Goal: Task Accomplishment & Management: Manage account settings

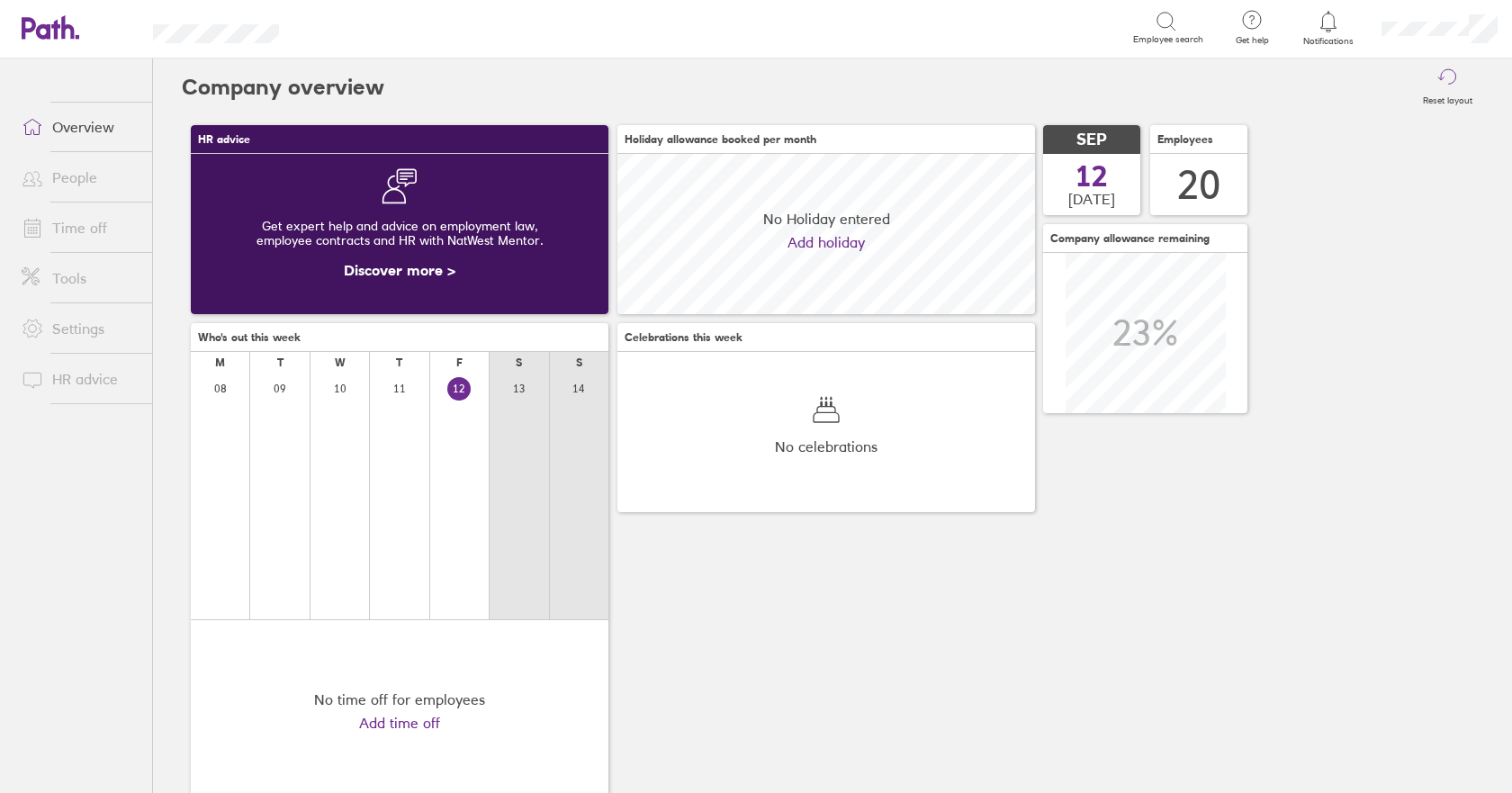
scroll to position [161, 418]
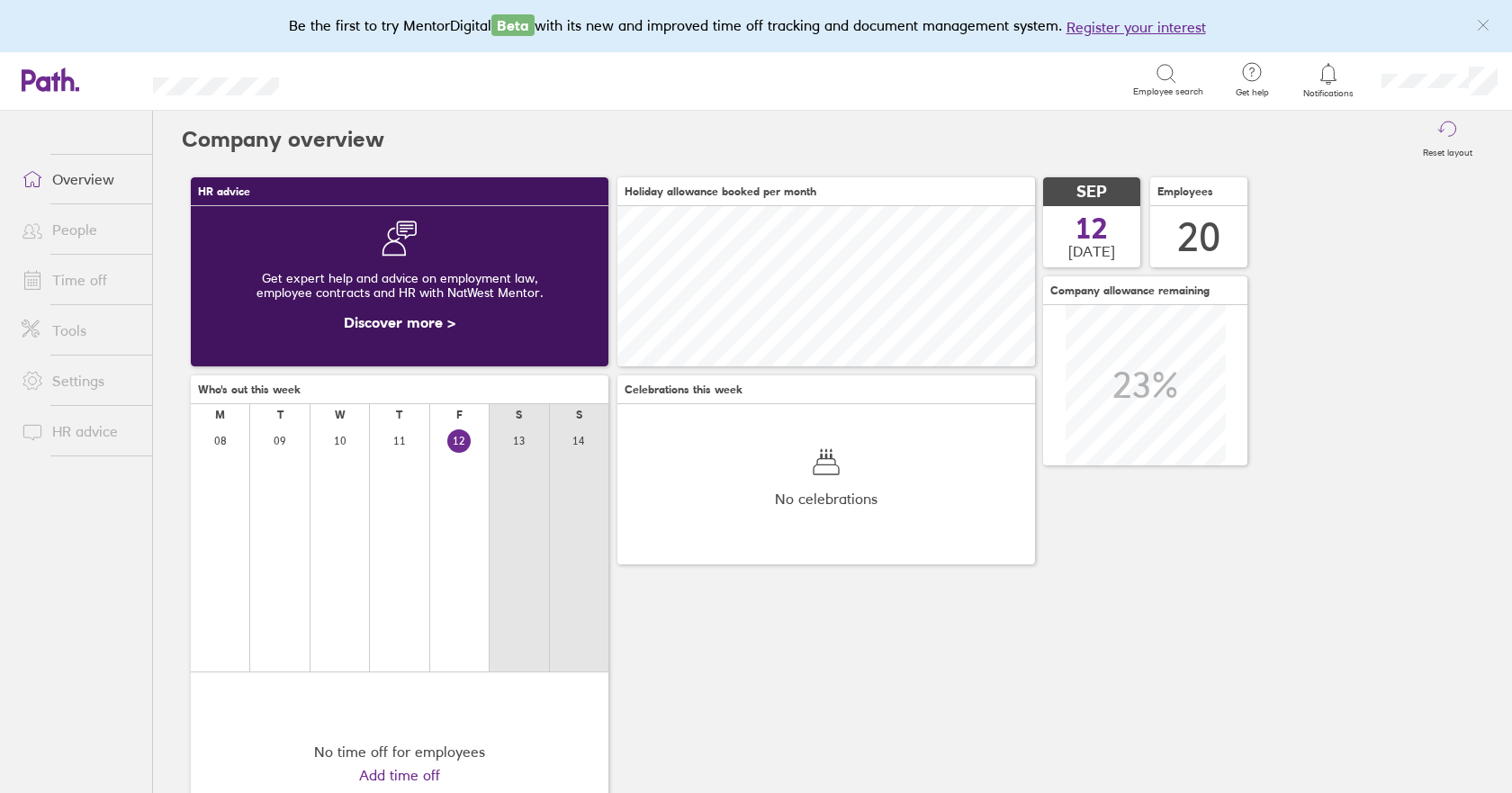
click at [65, 286] on link "Time off" at bounding box center [80, 280] width 145 height 36
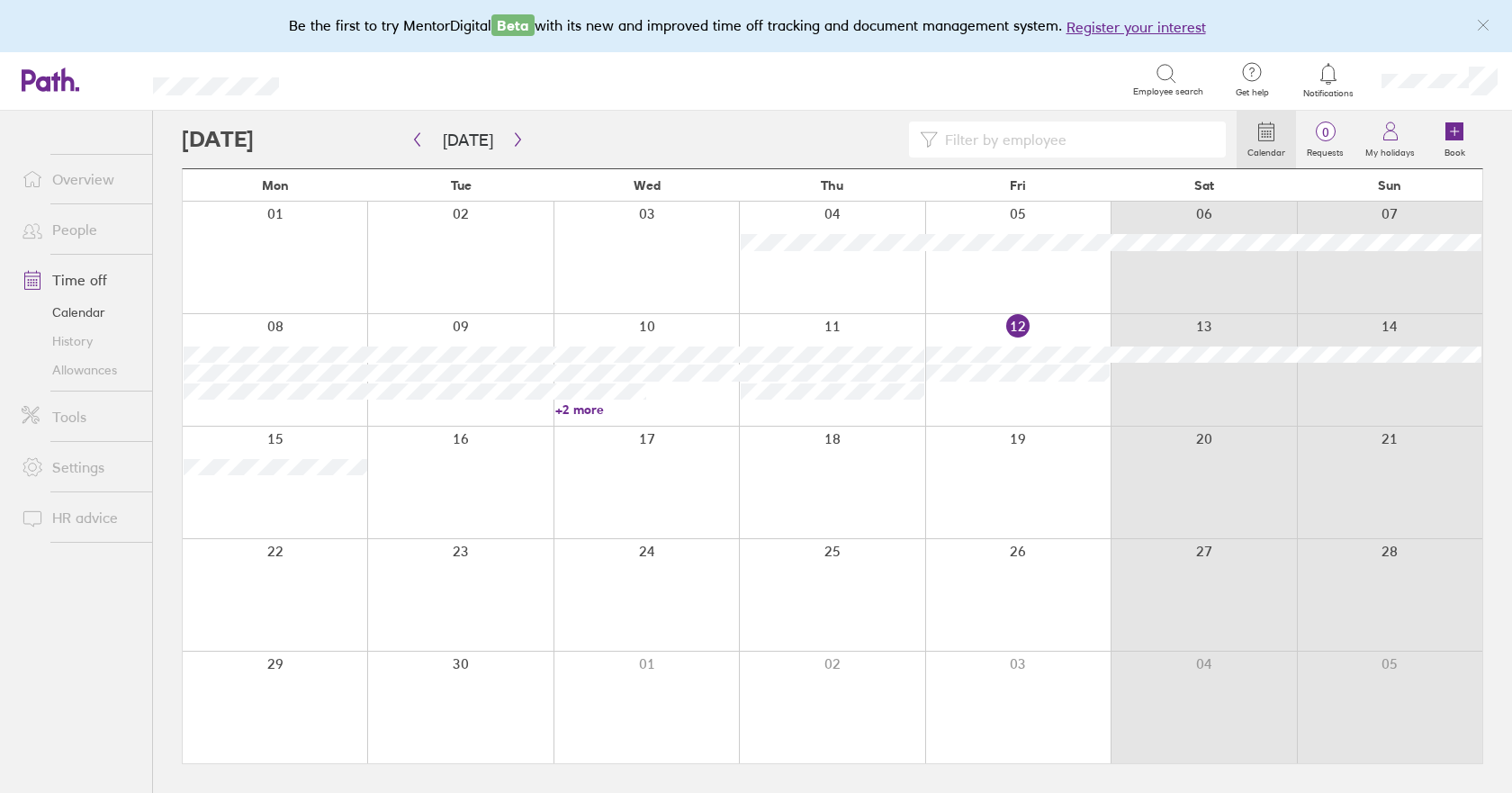
click at [664, 496] on div at bounding box center [646, 482] width 185 height 112
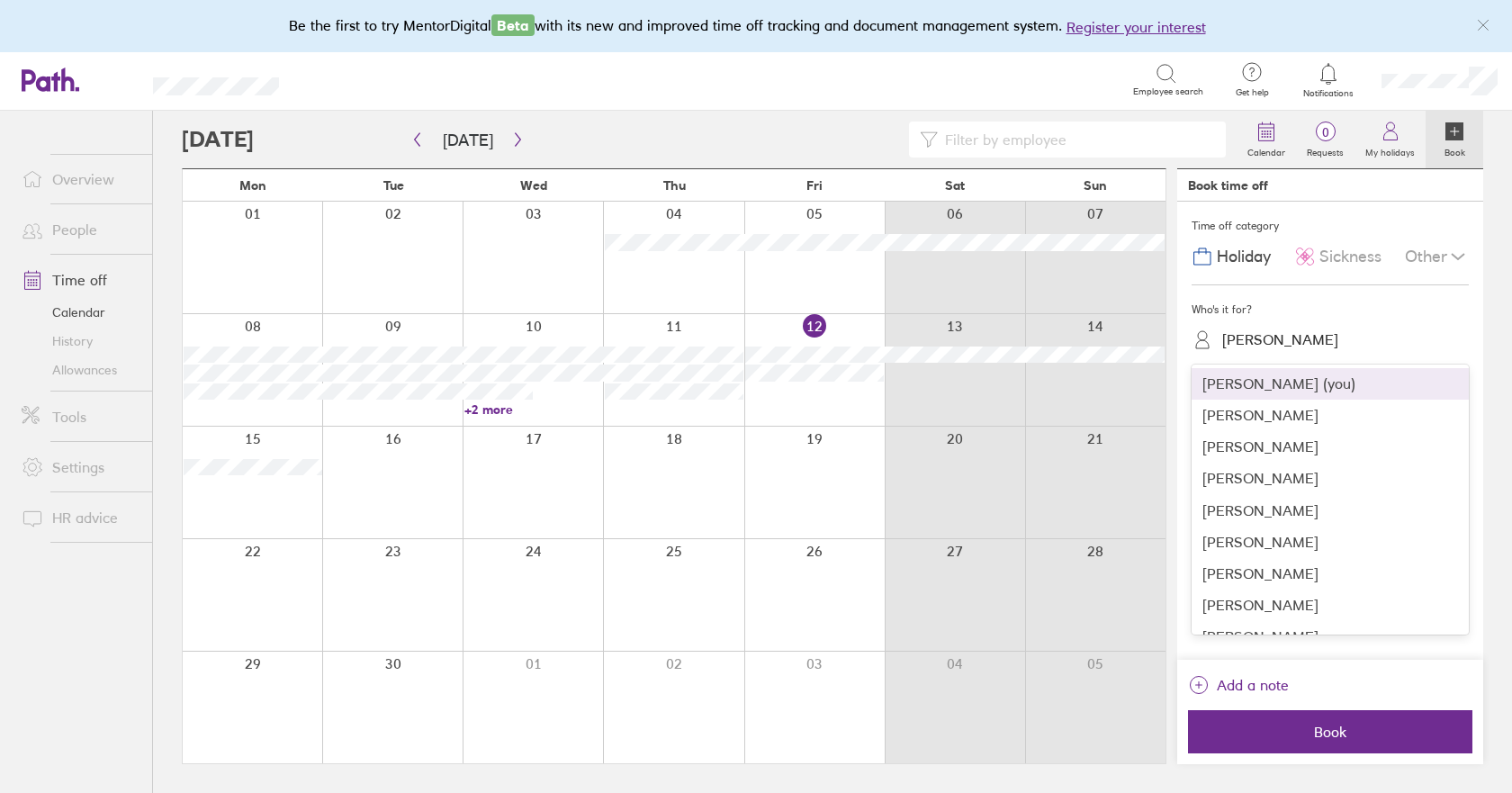
click at [1293, 340] on div "[PERSON_NAME]" at bounding box center [1281, 340] width 117 height 17
click at [1275, 440] on div "[PERSON_NAME]" at bounding box center [1330, 447] width 277 height 32
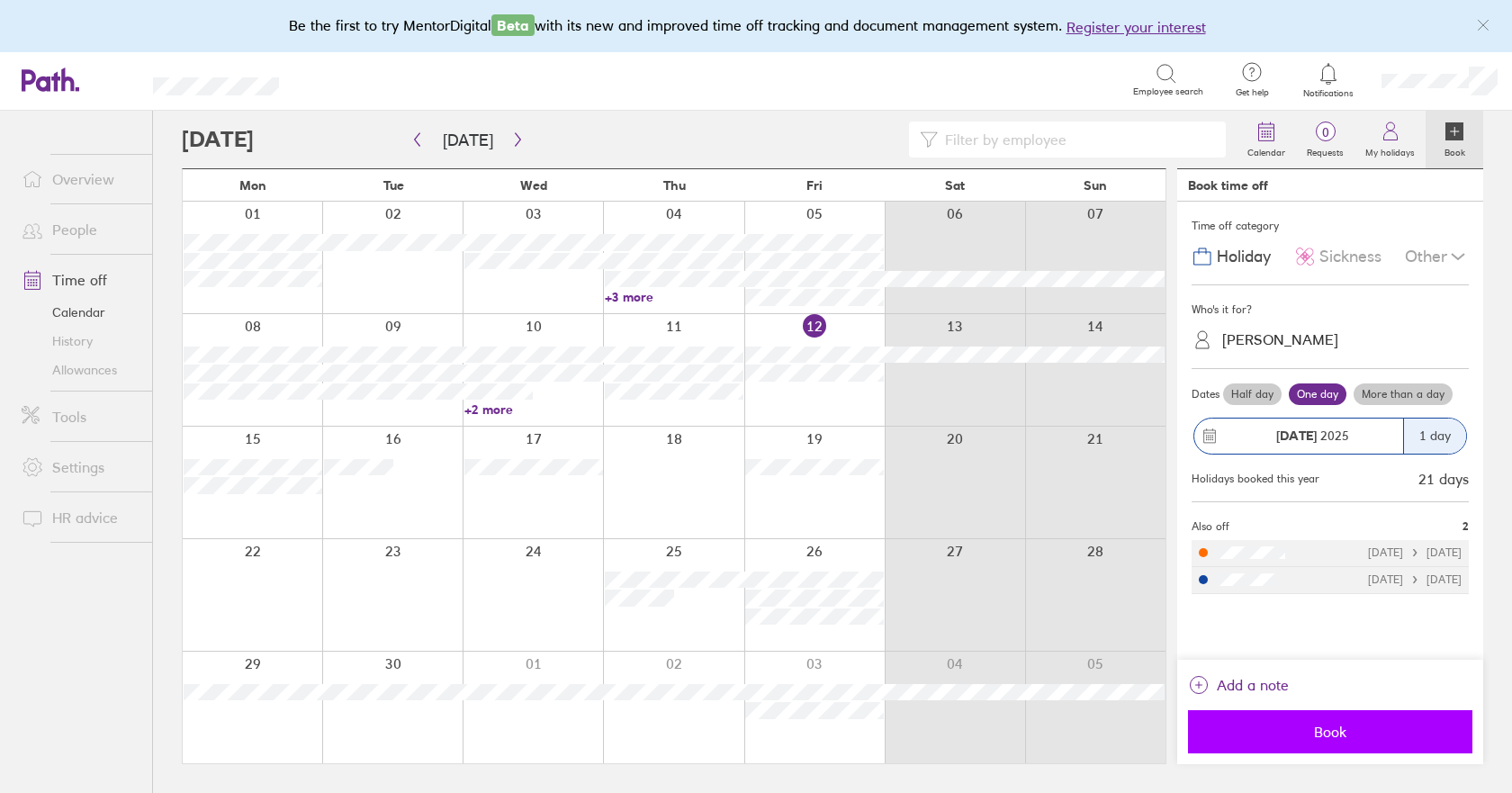
click at [1332, 724] on span "Book" at bounding box center [1331, 731] width 259 height 16
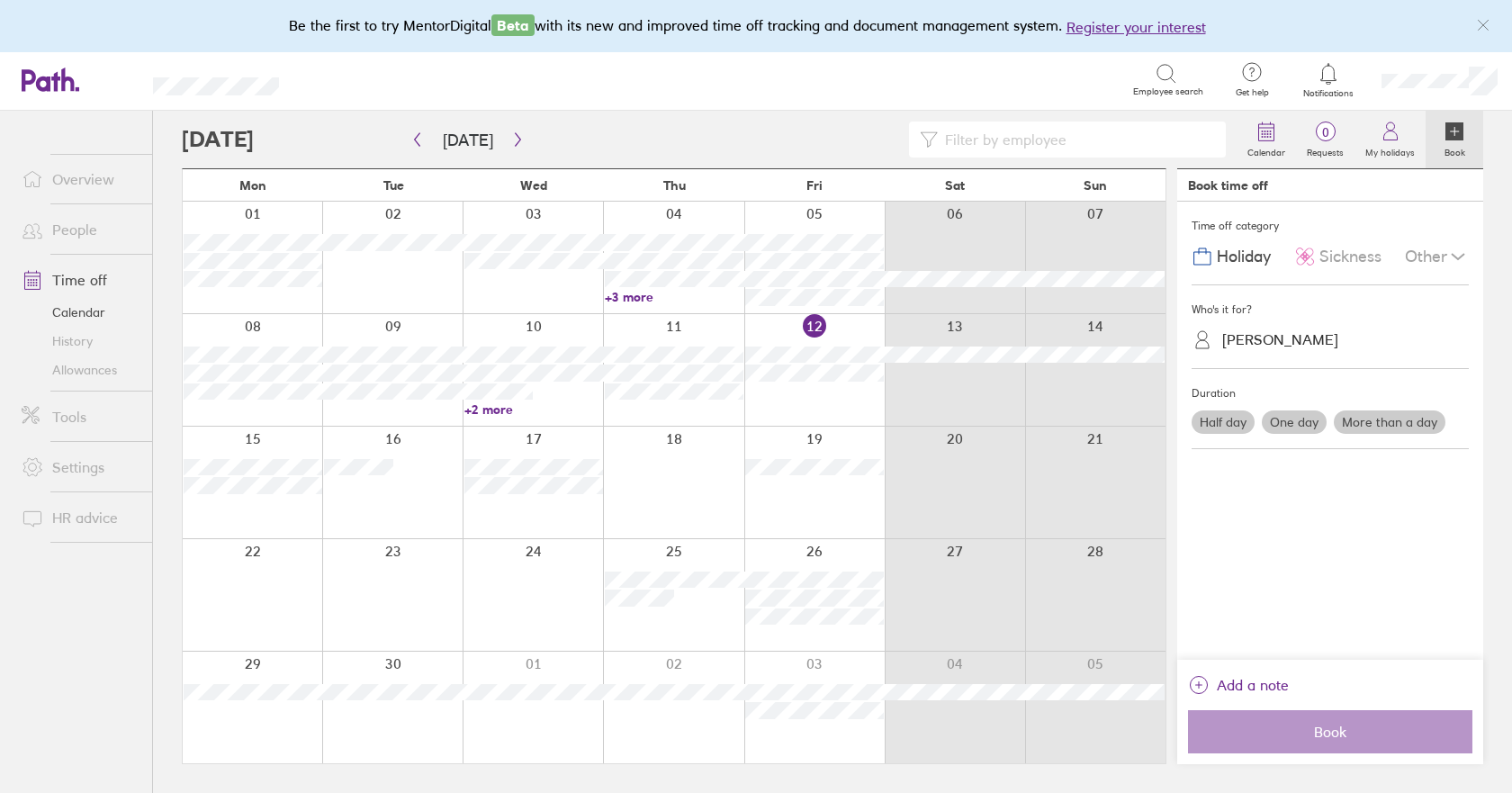
click at [104, 371] on link "Allowances" at bounding box center [80, 369] width 145 height 29
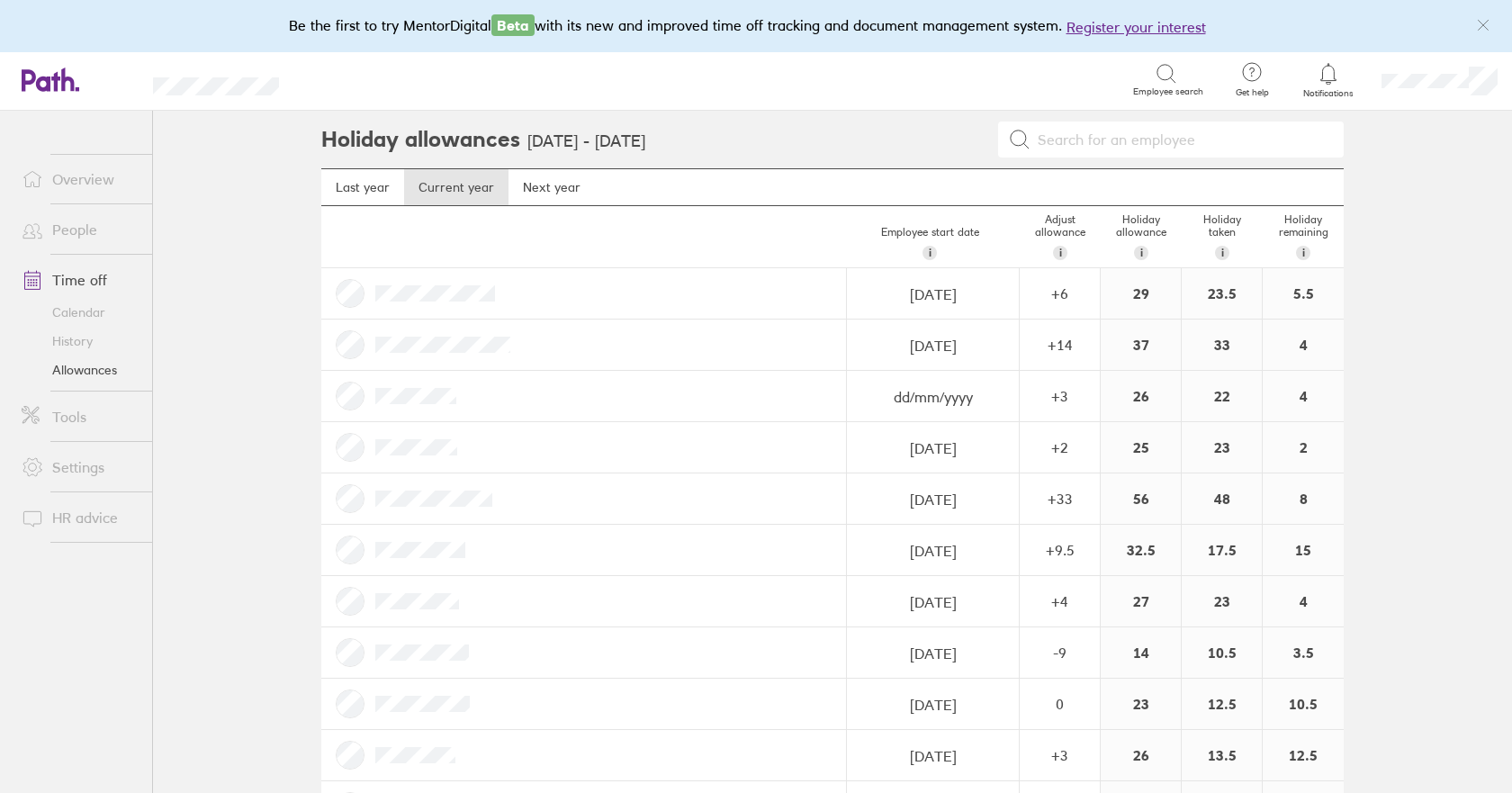
click at [94, 312] on link "Calendar" at bounding box center [80, 312] width 145 height 29
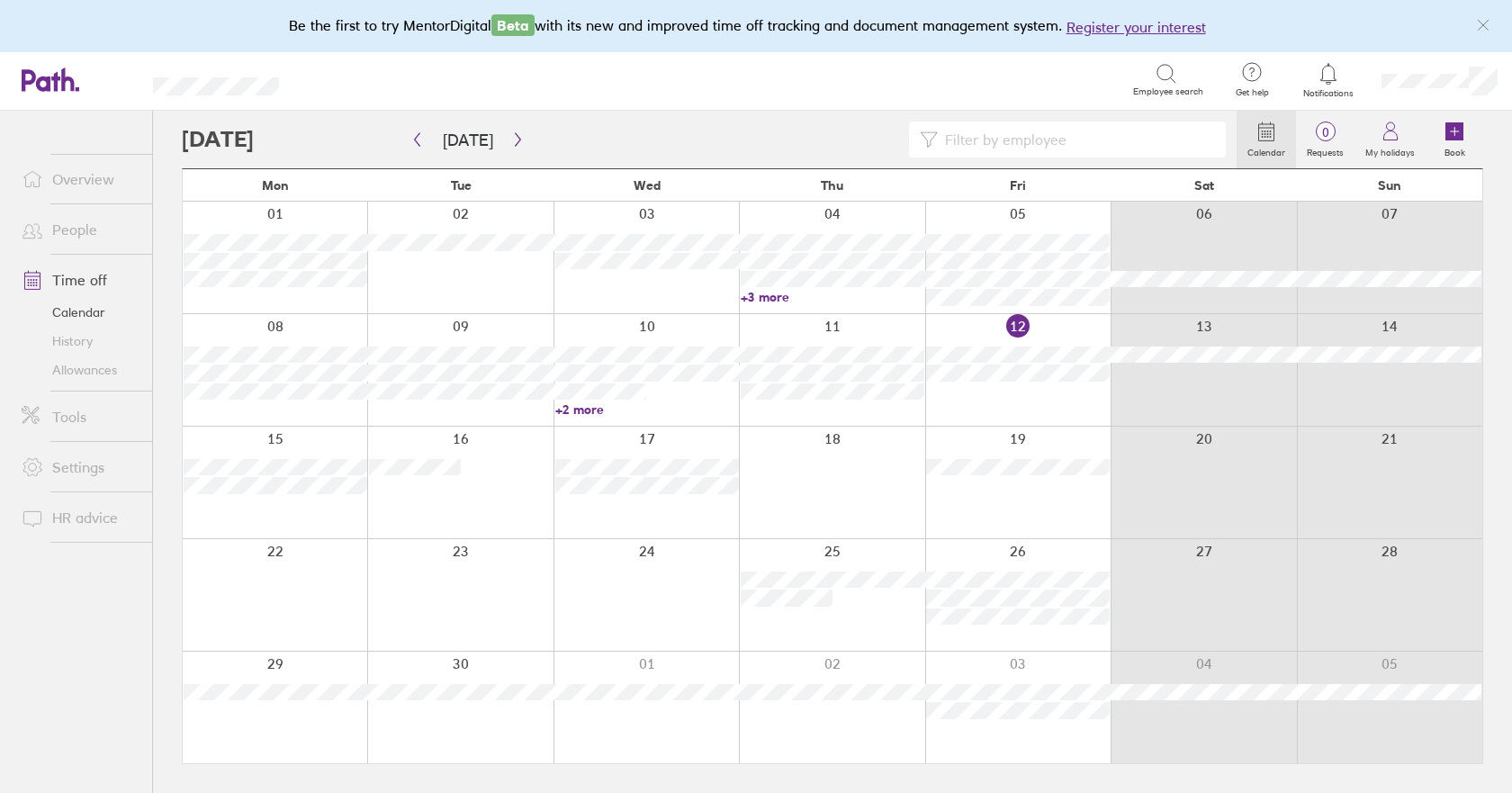
click at [86, 374] on link "Allowances" at bounding box center [80, 369] width 145 height 29
